Goal: Navigation & Orientation: Find specific page/section

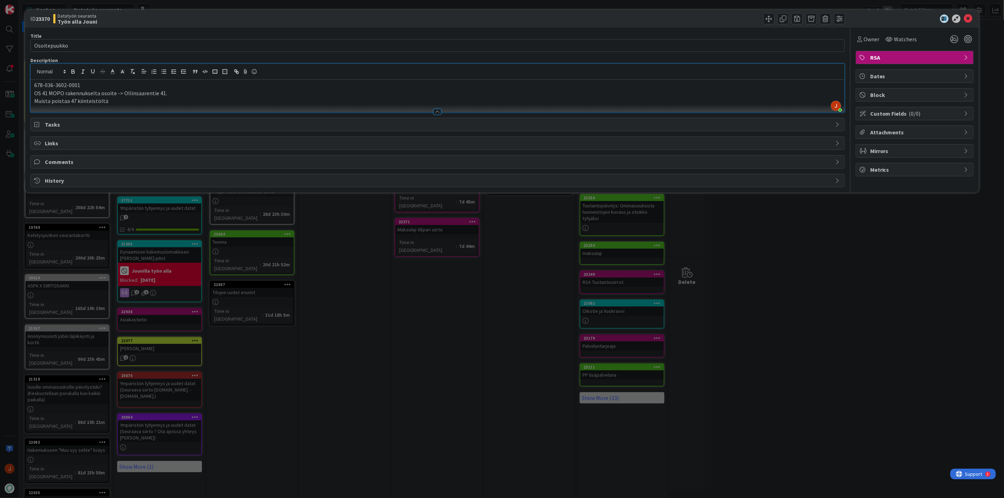
drag, startPoint x: 869, startPoint y: 266, endPoint x: 881, endPoint y: 226, distance: 41.4
click at [869, 259] on div "ID 23370 Datatyön seuranta Työn alla Jouni Title 12 / 128 Osoitepuukko Descript…" at bounding box center [502, 249] width 1004 height 498
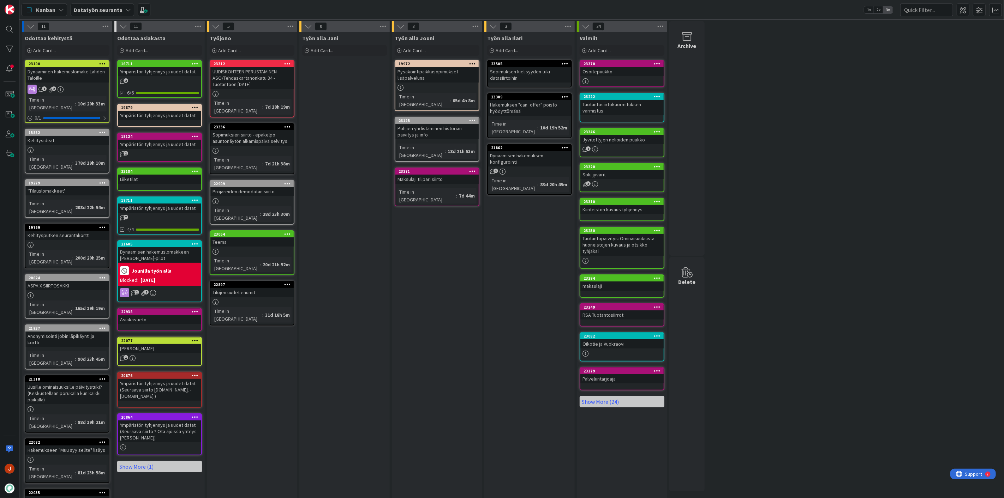
click at [431, 273] on div "Työn alla Jouni Add Card... 19972 Pysäköintipaikkasopimukset lisäpalveluna Time…" at bounding box center [437, 326] width 90 height 588
click at [426, 169] on div "23371" at bounding box center [439, 171] width 80 height 5
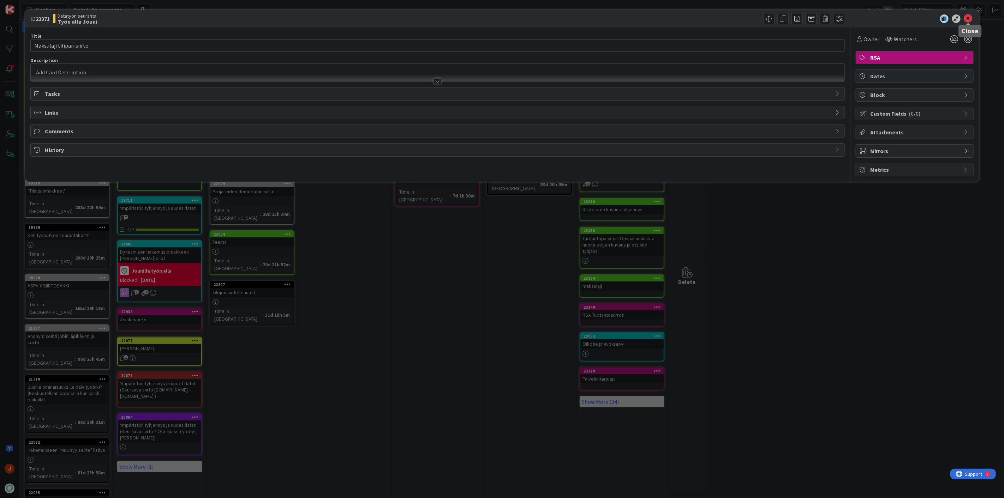
click at [969, 18] on icon at bounding box center [968, 18] width 8 height 8
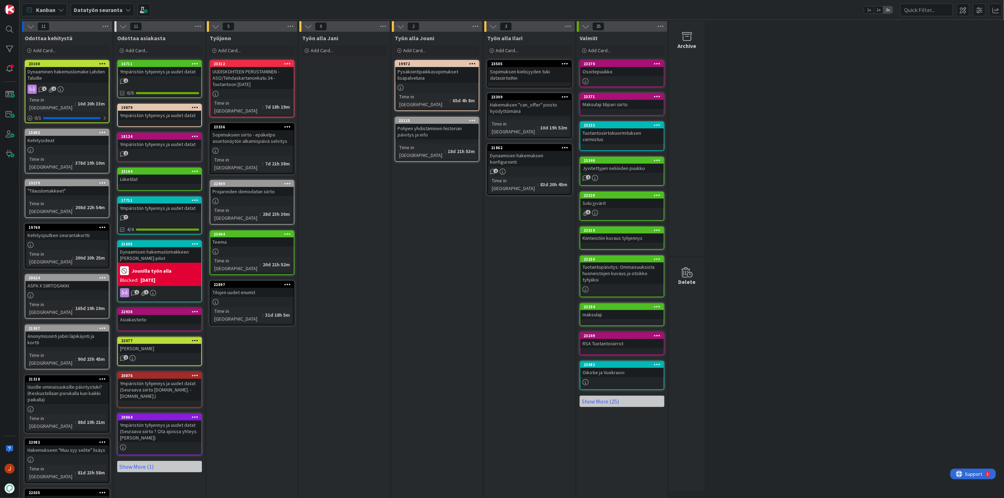
drag, startPoint x: 410, startPoint y: 194, endPoint x: 443, endPoint y: 200, distance: 33.6
click at [410, 194] on div "Työn alla Jouni Add Card... 19972 Pysäköintipaikkasopimukset lisäpalveluna Time…" at bounding box center [437, 326] width 90 height 588
